Goal: Obtain resource: Obtain resource

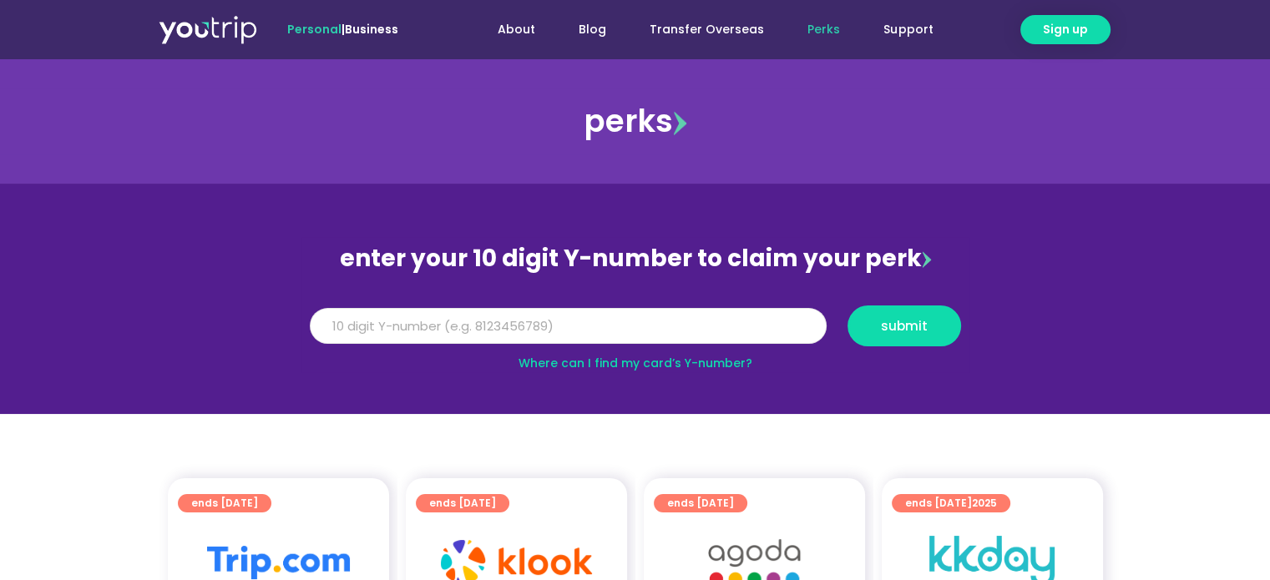
click at [357, 320] on input "Y Number" at bounding box center [568, 326] width 517 height 37
type input "5"
type input "8148220764"
click at [932, 328] on span "submit" at bounding box center [904, 326] width 85 height 13
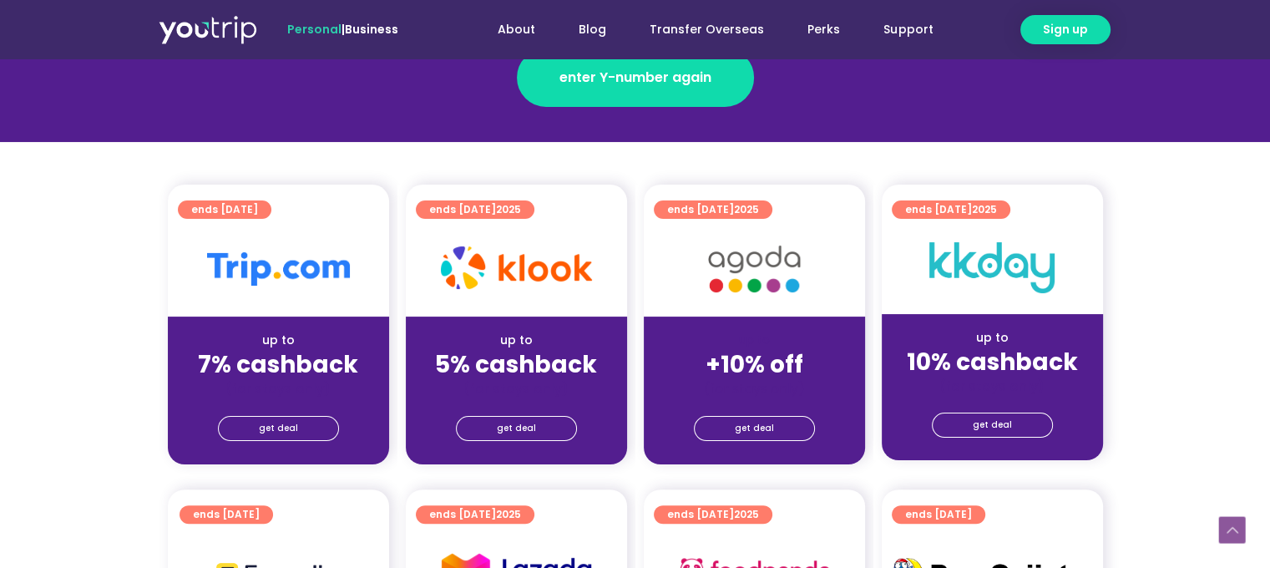
scroll to position [365, 0]
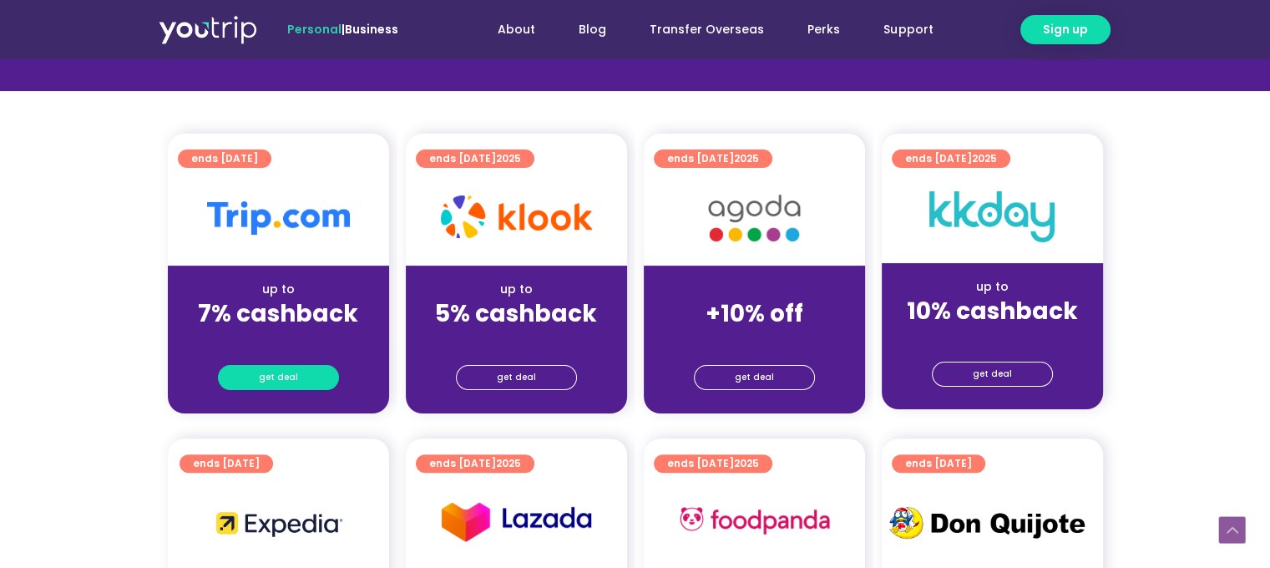
click at [266, 375] on span "get deal" at bounding box center [278, 377] width 39 height 23
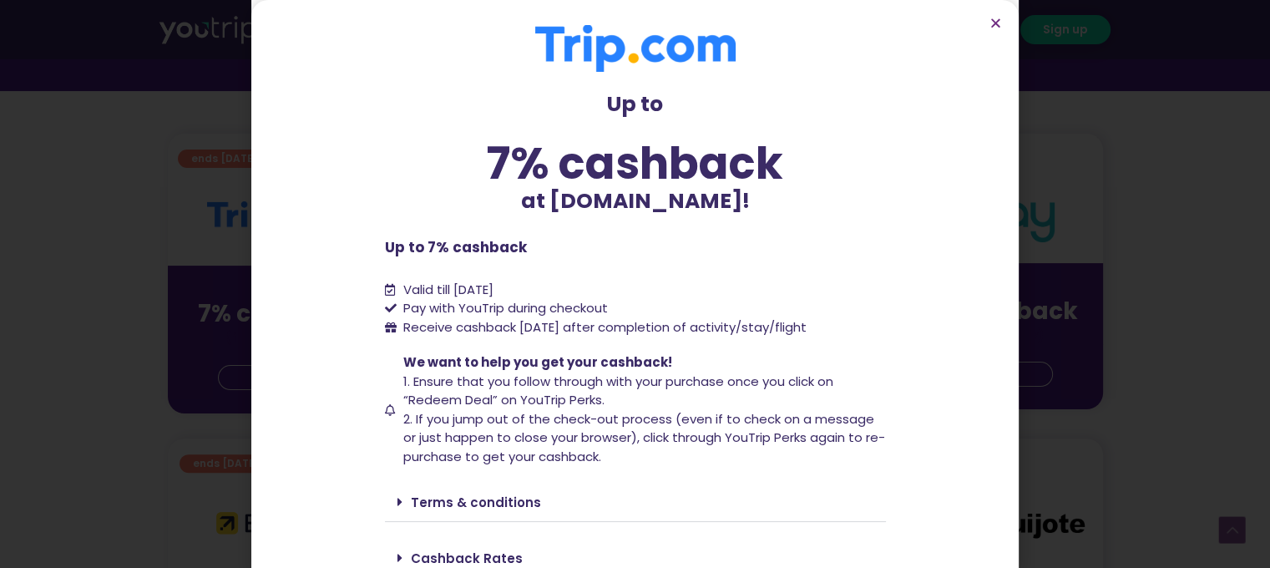
scroll to position [68, 0]
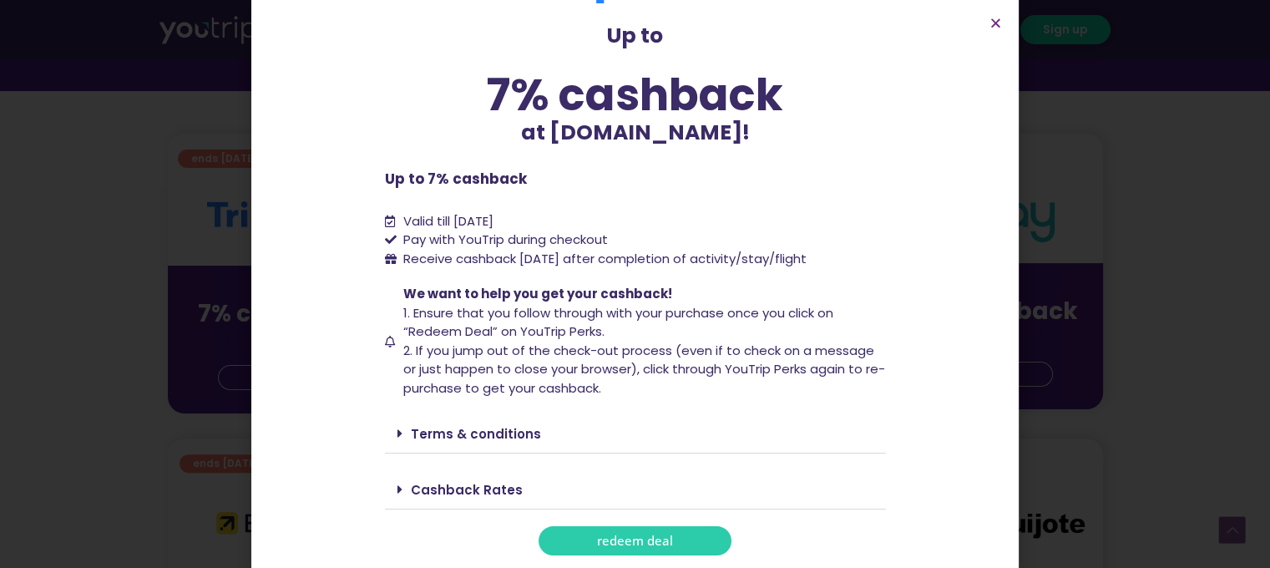
click at [645, 530] on link "redeem deal" at bounding box center [635, 540] width 193 height 29
